Goal: Task Accomplishment & Management: Use online tool/utility

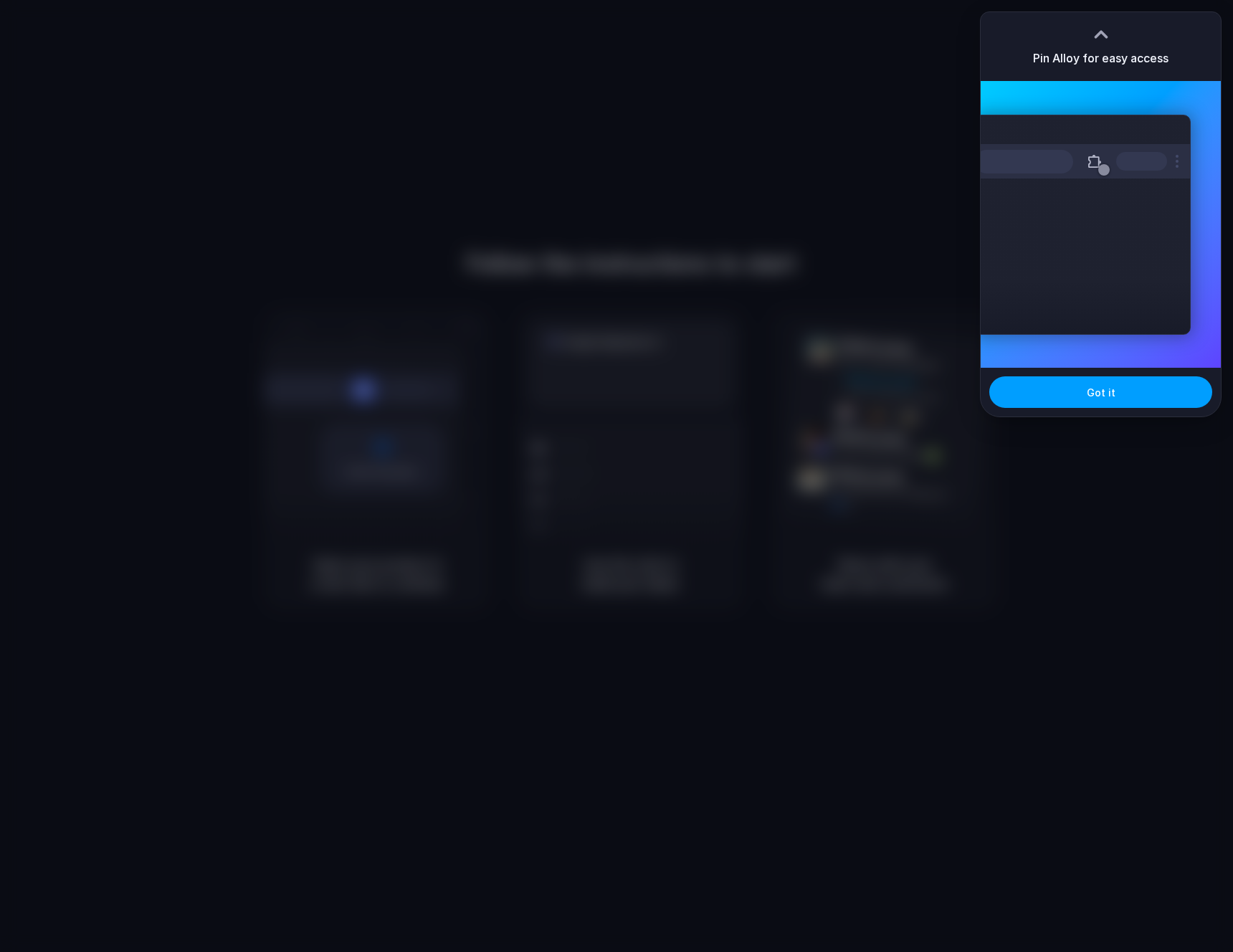
click at [1106, 394] on span "Got it" at bounding box center [1101, 392] width 29 height 15
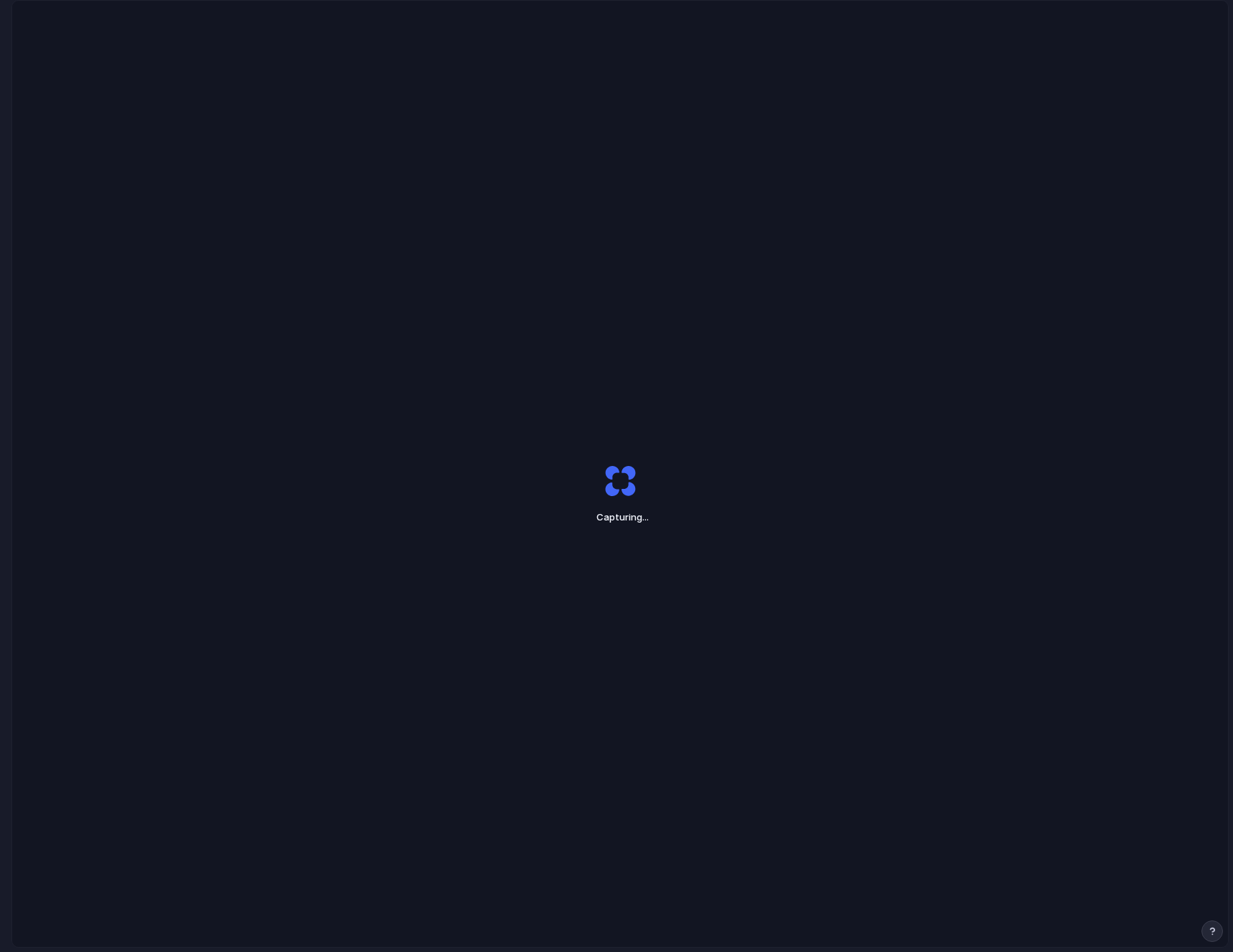
click at [1005, 193] on div "Capturing ..." at bounding box center [620, 494] width 1216 height 987
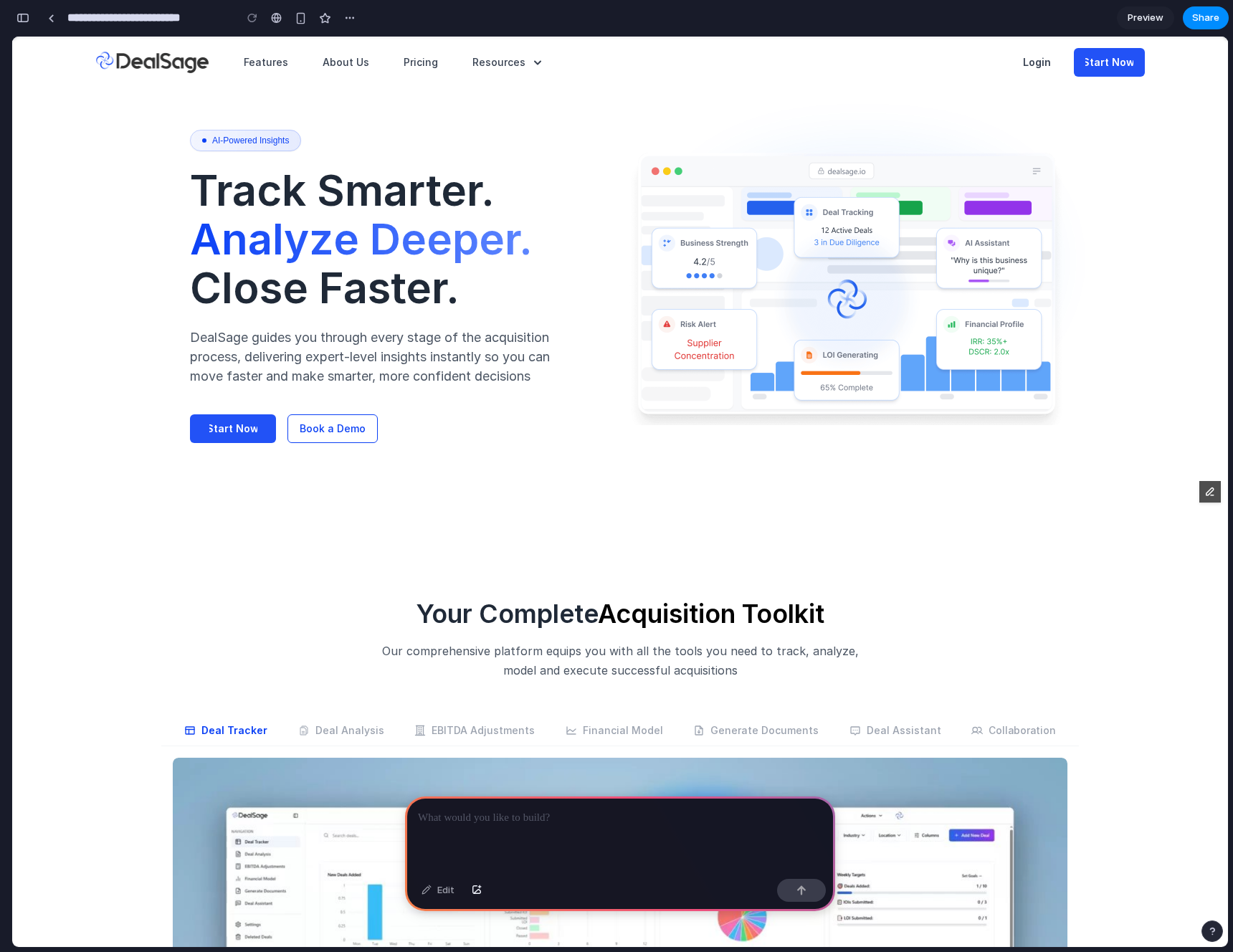
click at [1029, 66] on p "Login" at bounding box center [1037, 63] width 28 height 14
click at [1068, 123] on div "AI-Powered Insights Track Smarter. Analyze Deeper. Close Faster. DealSage guide…" at bounding box center [620, 283] width 1033 height 492
click at [1038, 63] on p "Login" at bounding box center [1037, 63] width 28 height 14
click at [557, 823] on div at bounding box center [620, 835] width 430 height 76
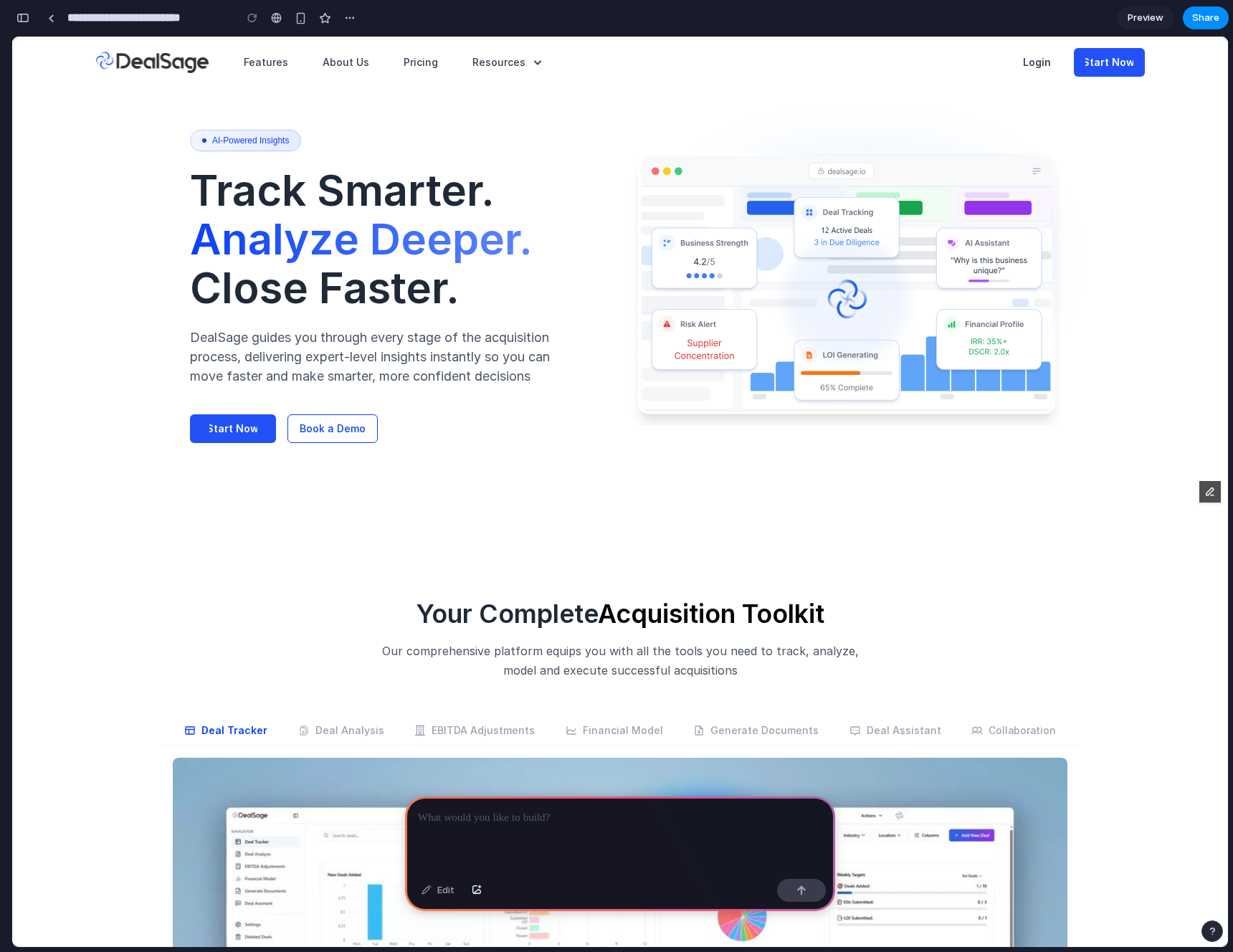
click at [564, 828] on div at bounding box center [620, 835] width 430 height 76
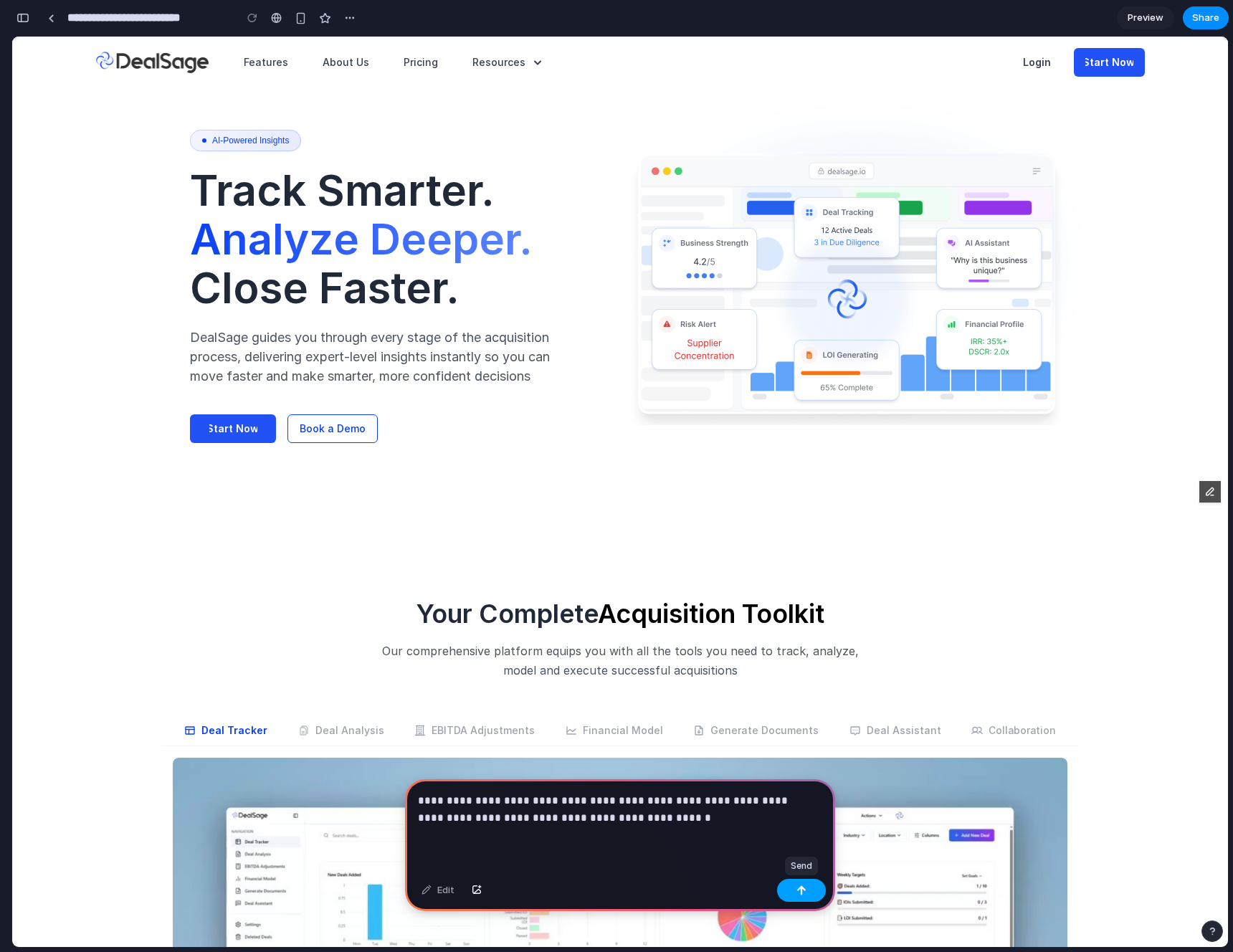
click at [809, 891] on button "button" at bounding box center [801, 891] width 49 height 23
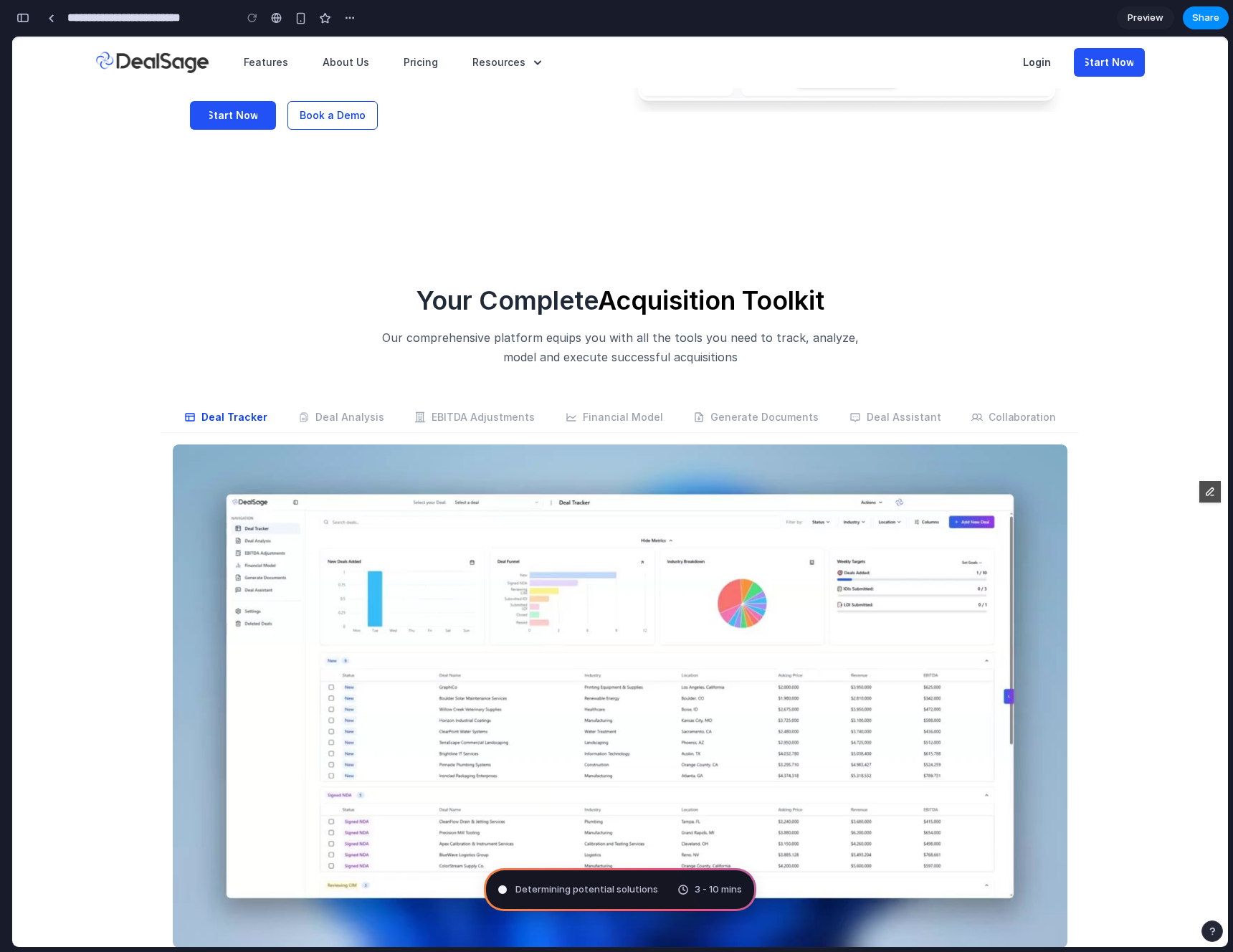
scroll to position [461, 0]
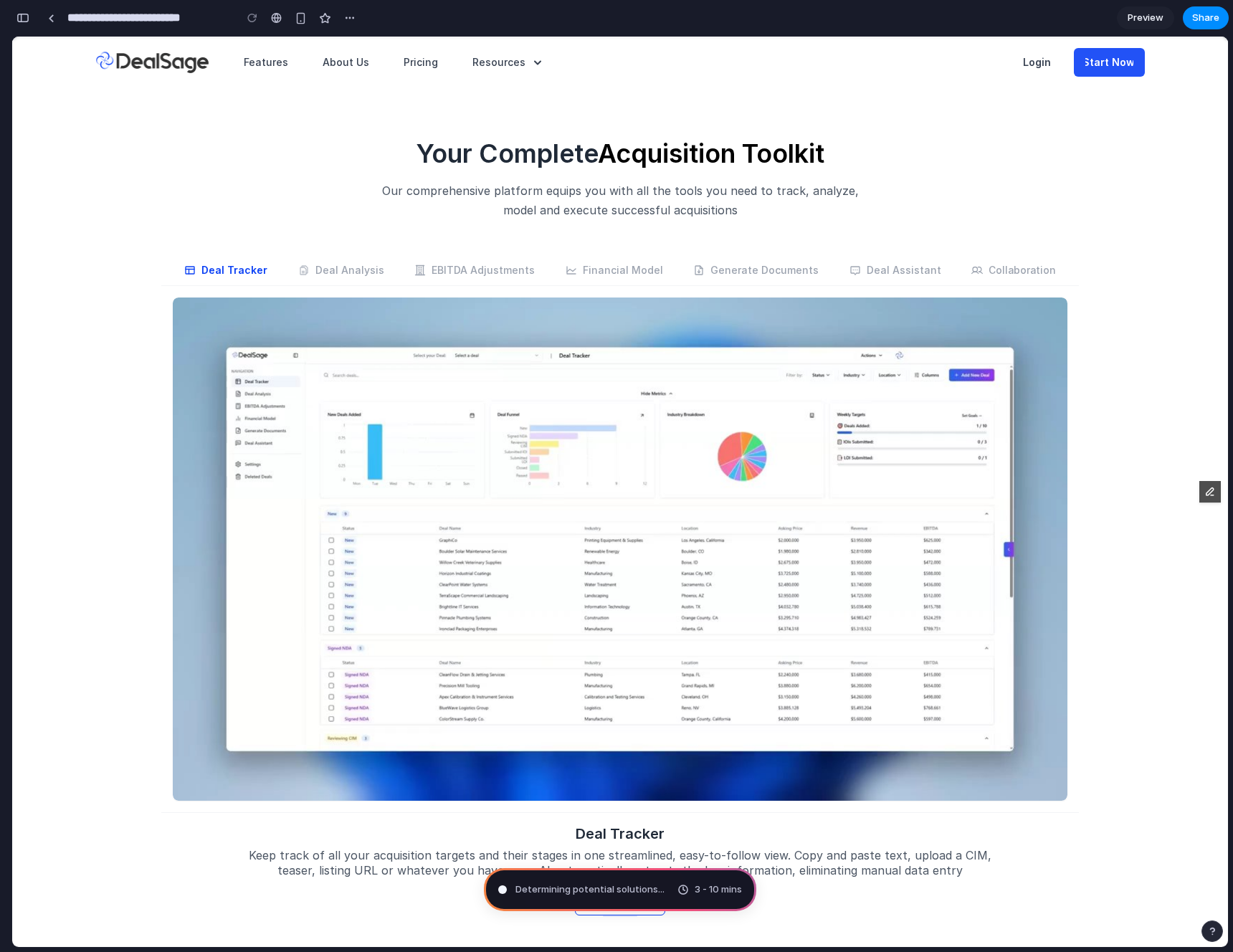
click at [446, 270] on p "EBITDA Adjustments" at bounding box center [483, 270] width 103 height 14
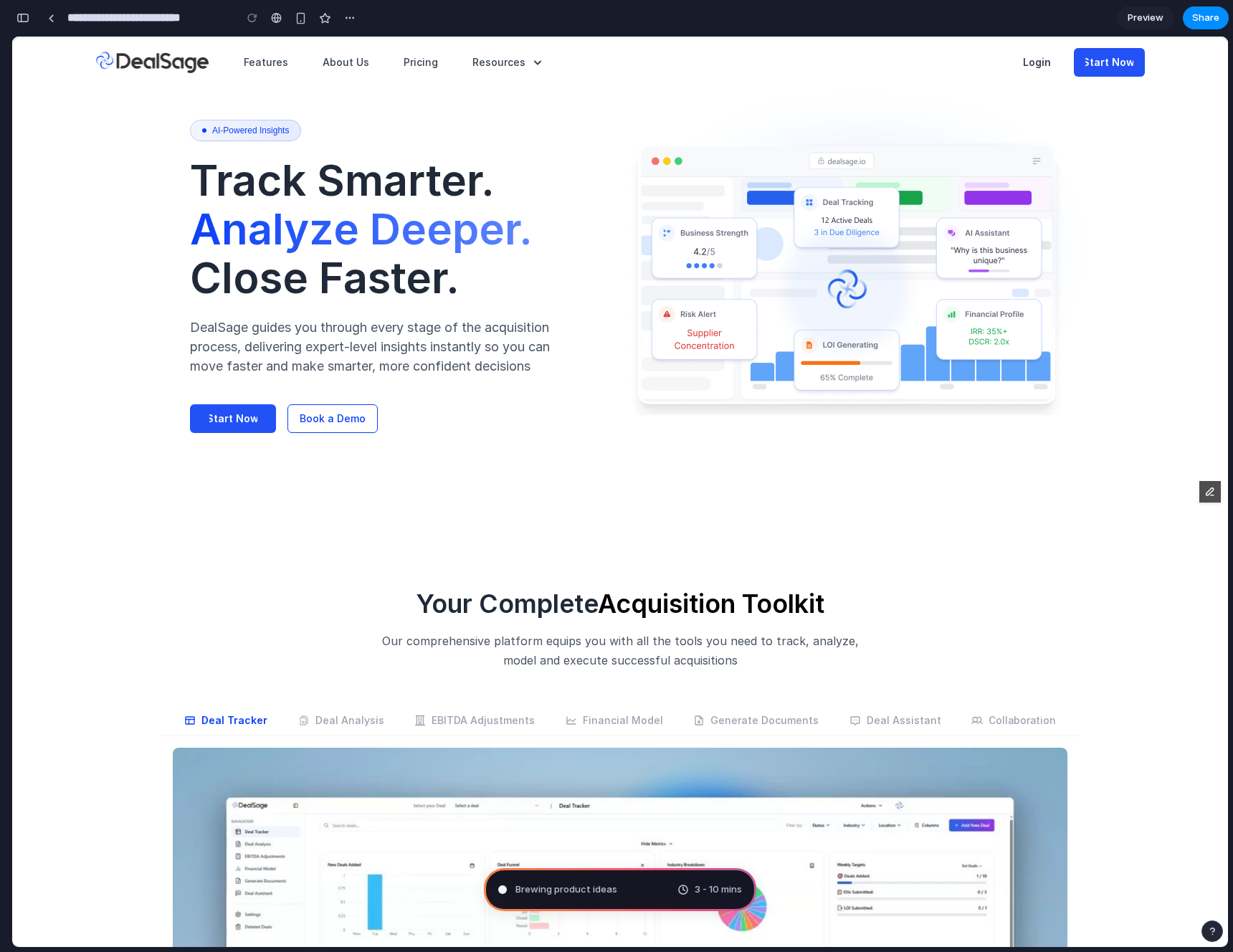
scroll to position [0, 0]
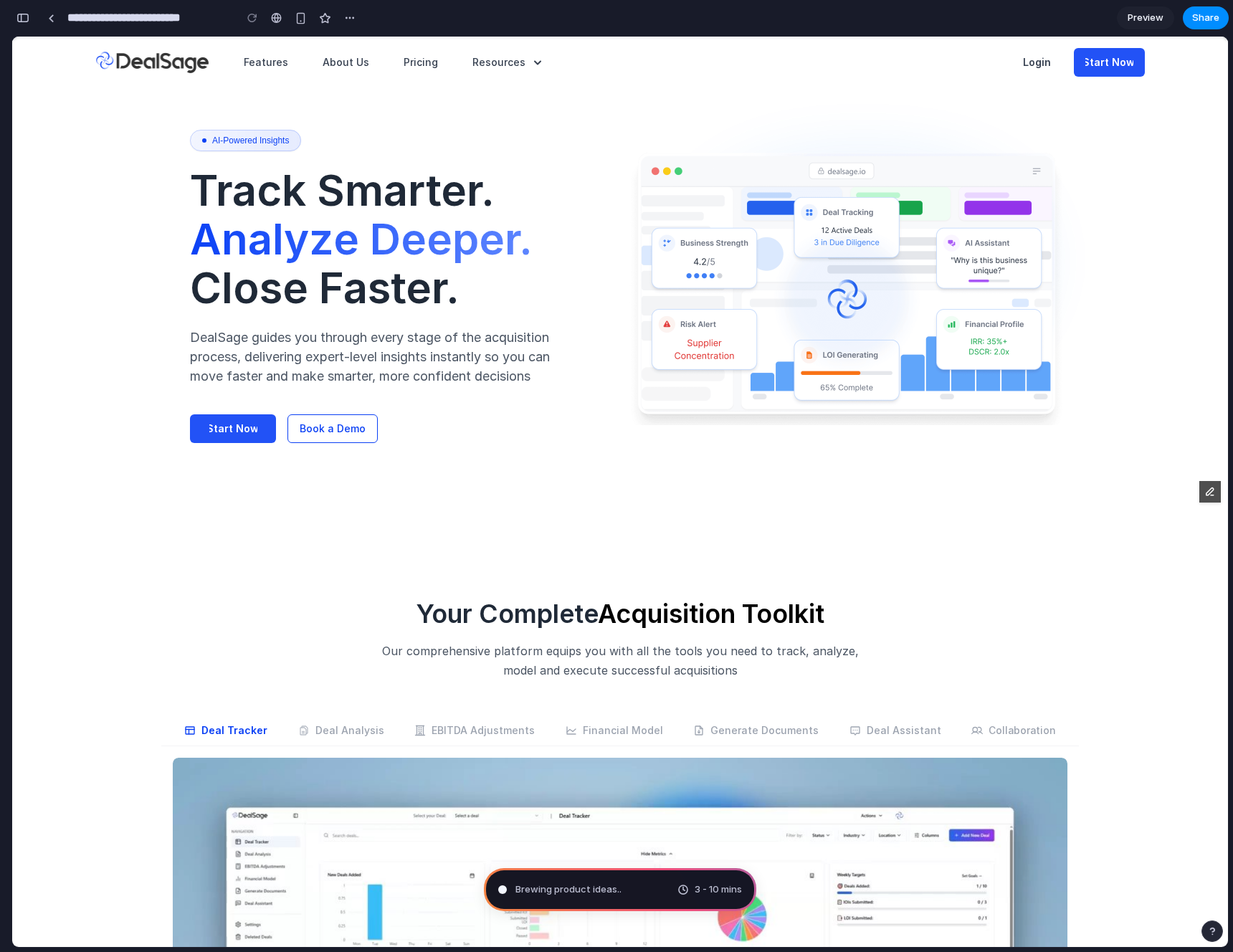
click at [577, 890] on span "Brewing product ideas .." at bounding box center [568, 890] width 106 height 14
type input "**********"
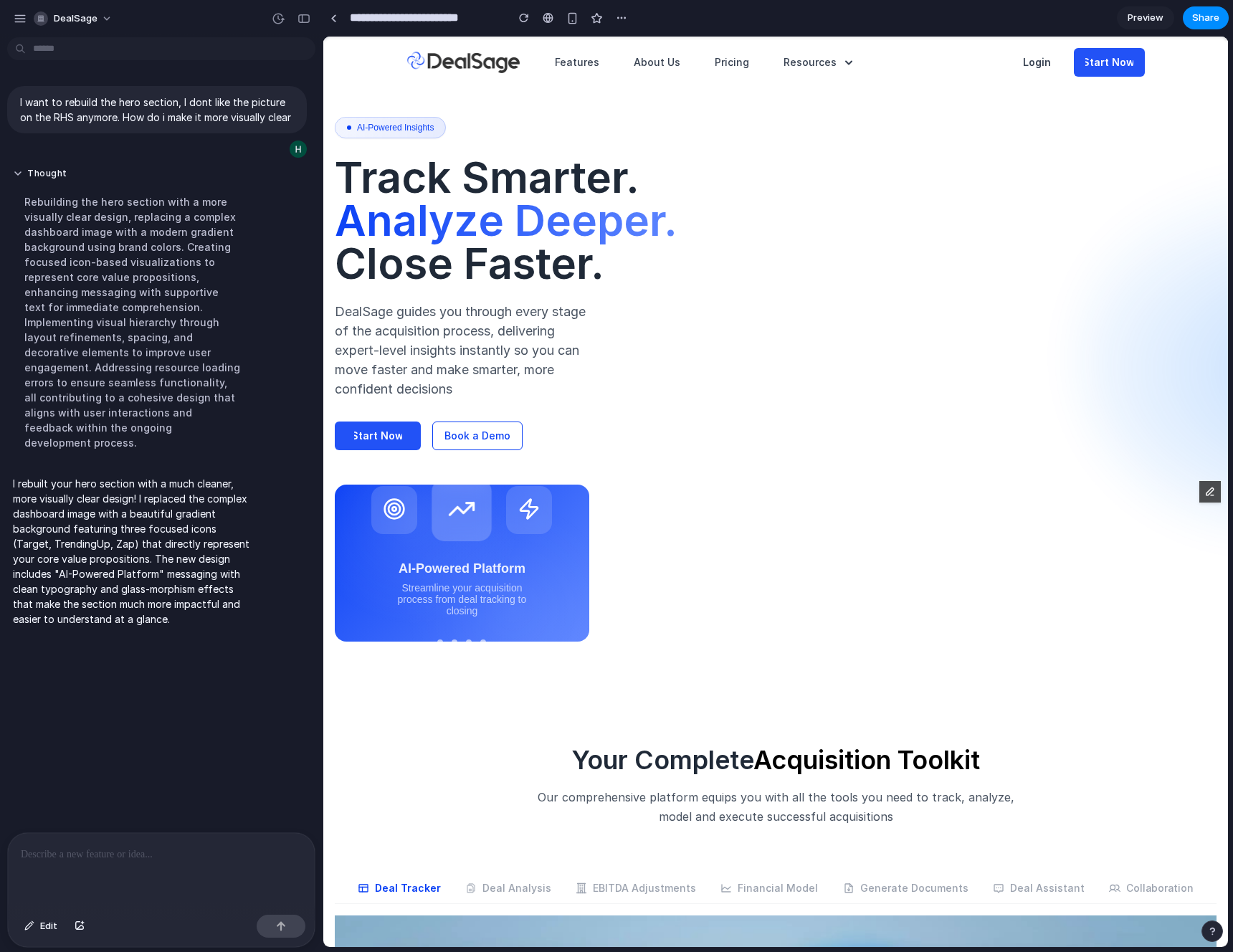
drag, startPoint x: 103, startPoint y: 849, endPoint x: 187, endPoint y: 810, distance: 92.6
click at [103, 849] on p at bounding box center [161, 855] width 281 height 17
click at [123, 858] on div at bounding box center [161, 871] width 307 height 76
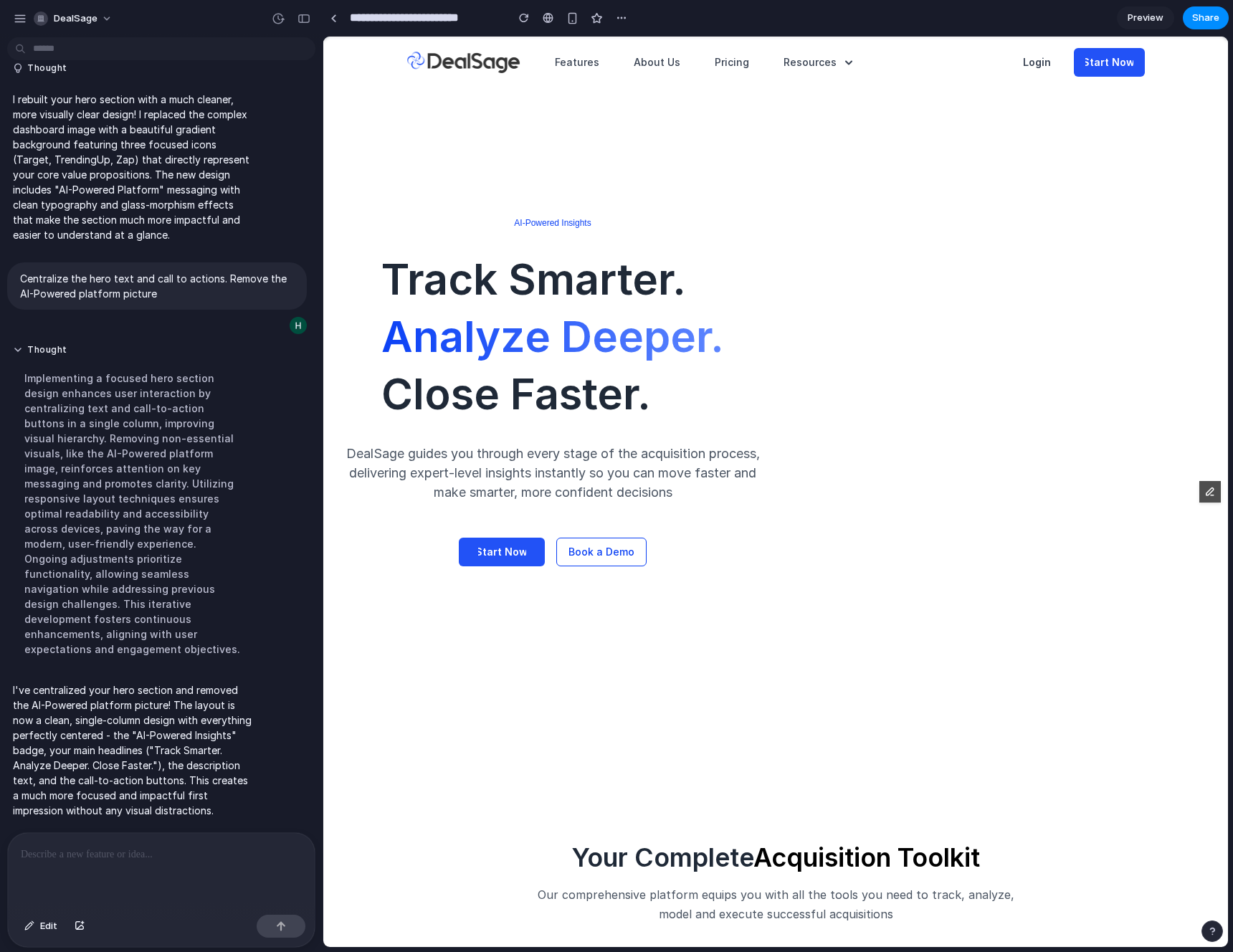
click at [114, 867] on div at bounding box center [161, 871] width 307 height 76
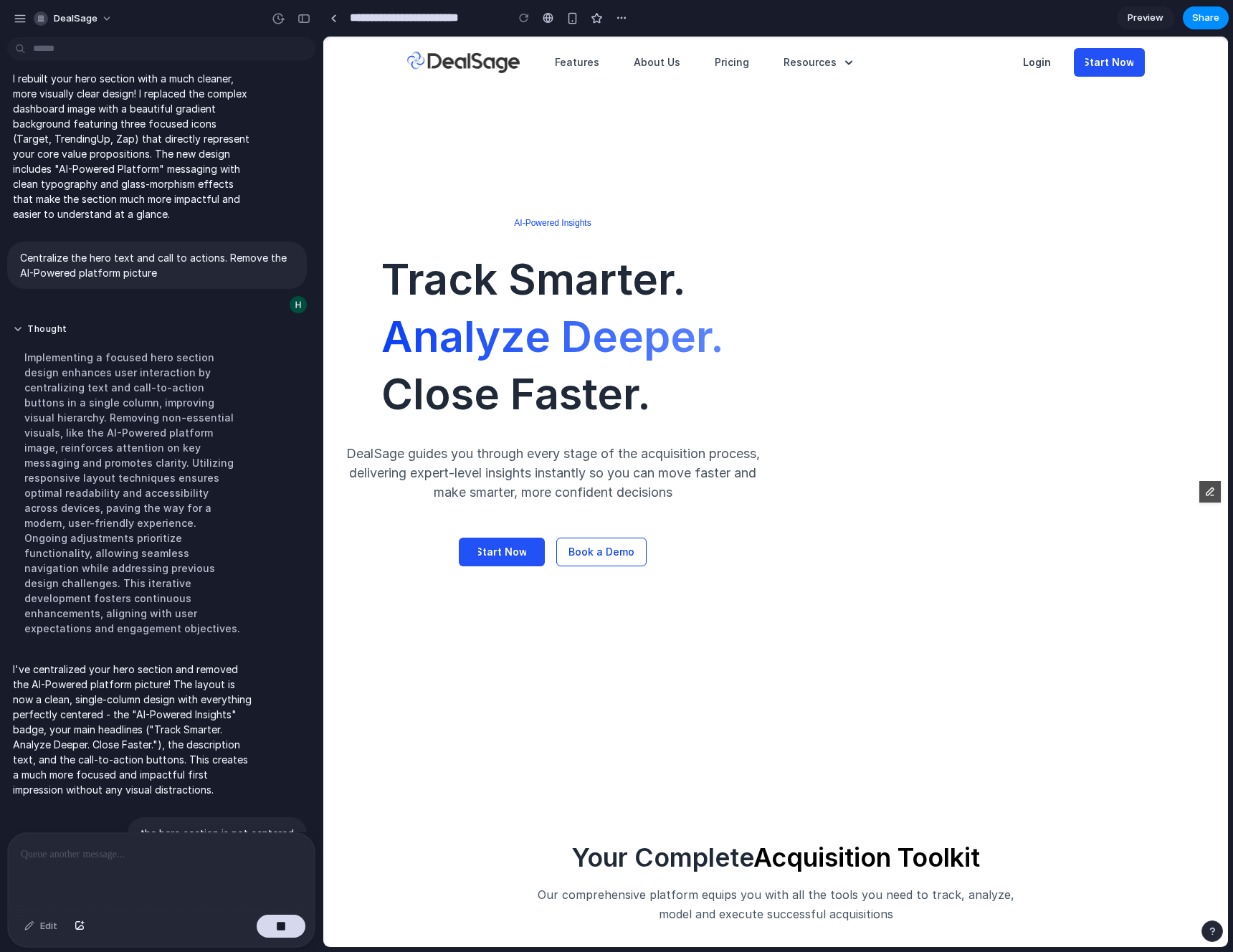
scroll to position [228, 0]
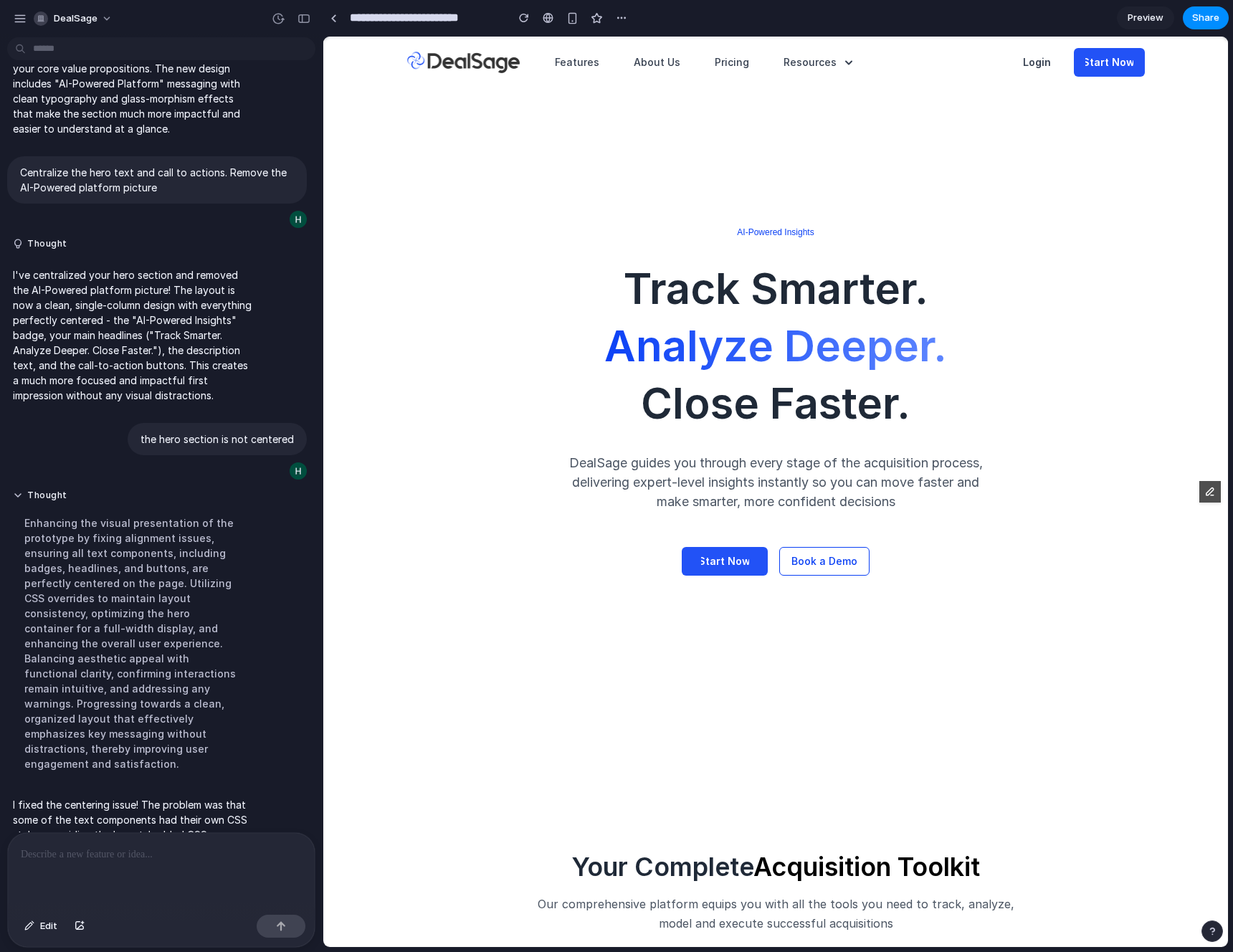
scroll to position [333, 0]
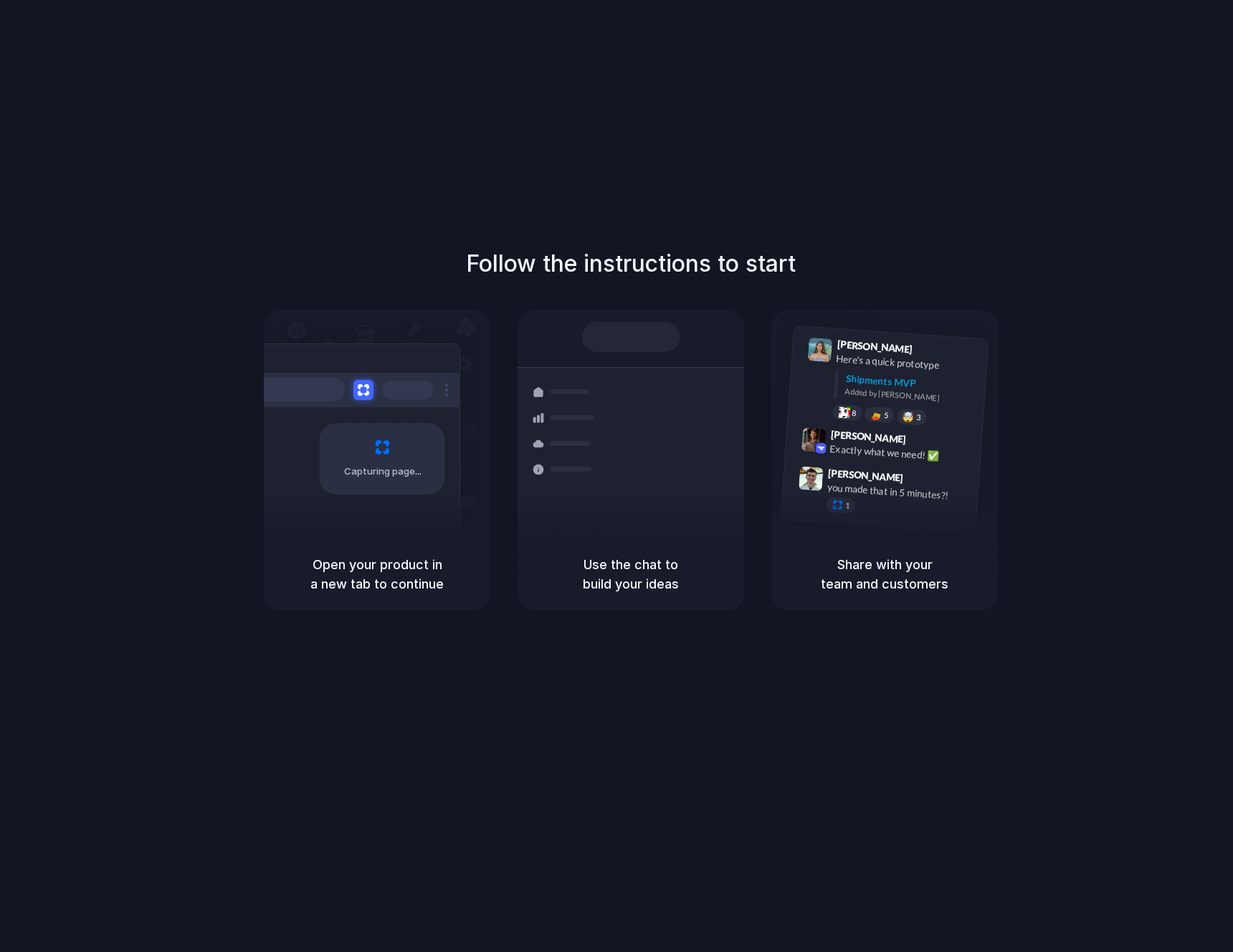
click at [396, 174] on div "Follow the instructions to start Capturing page Open your product in a new tab …" at bounding box center [631, 490] width 1262 height 981
